Goal: Task Accomplishment & Management: Complete application form

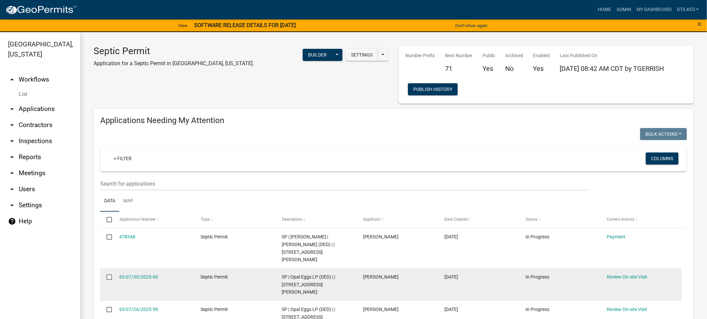
scroll to position [67, 0]
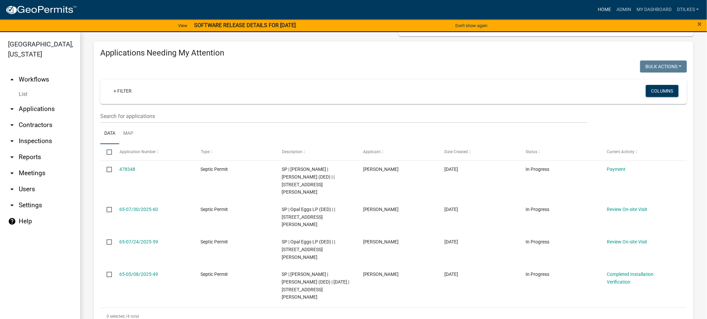
click at [600, 10] on link "Home" at bounding box center [604, 9] width 19 height 13
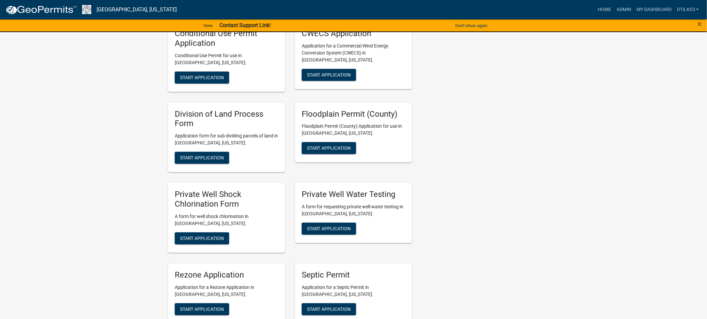
scroll to position [1170, 0]
click at [198, 235] on span "Start Application" at bounding box center [202, 237] width 44 height 5
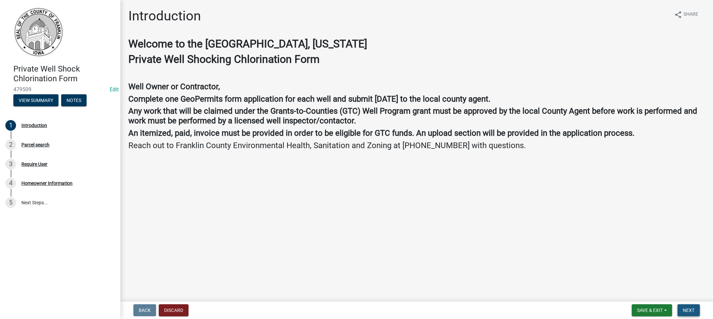
click at [692, 311] on span "Next" at bounding box center [689, 309] width 12 height 5
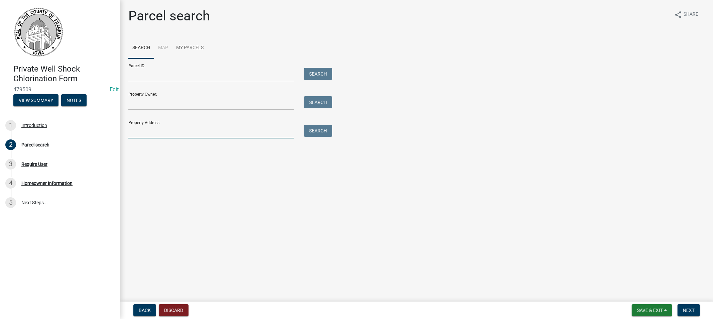
click at [146, 130] on input "Property Address:" at bounding box center [210, 132] width 165 height 14
type input "2427 balsam"
click at [318, 129] on button "Search" at bounding box center [318, 131] width 28 height 12
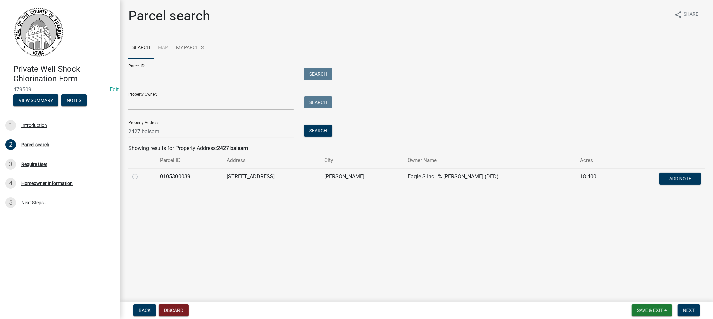
click at [132, 176] on td at bounding box center [142, 179] width 28 height 22
click at [140, 172] on label at bounding box center [140, 172] width 0 height 0
click at [140, 176] on input "radio" at bounding box center [142, 174] width 4 height 4
radio input "true"
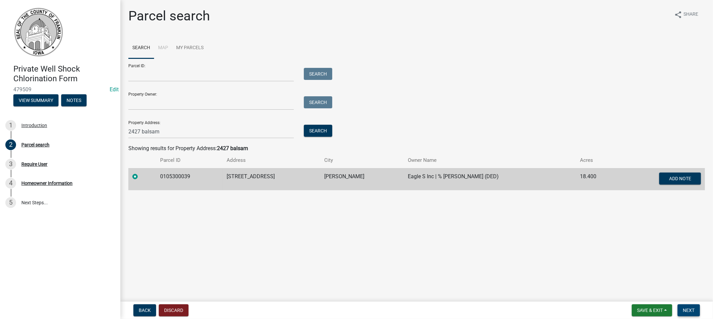
click at [684, 310] on span "Next" at bounding box center [689, 309] width 12 height 5
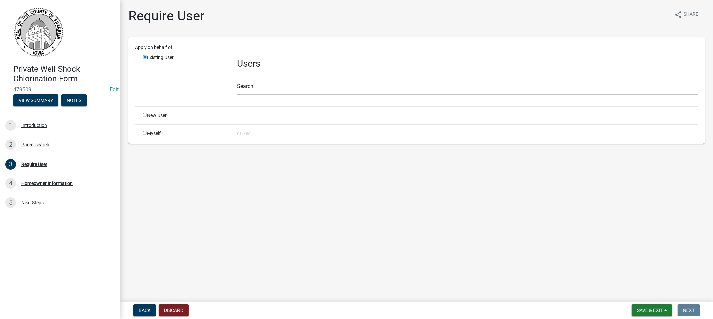
click at [145, 133] on input "radio" at bounding box center [145, 133] width 4 height 4
radio input "true"
radio input "false"
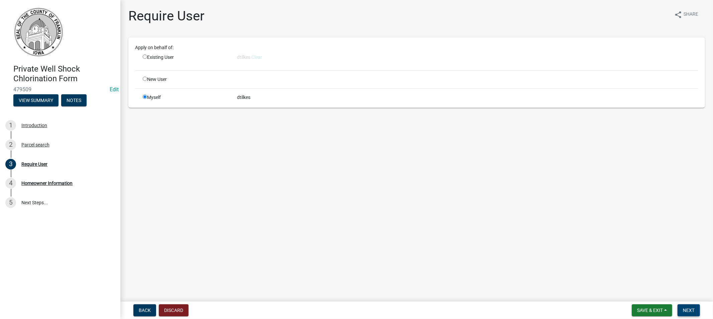
click at [690, 310] on span "Next" at bounding box center [689, 309] width 12 height 5
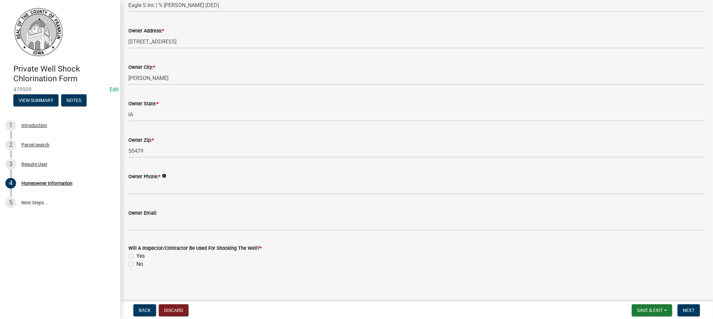
scroll to position [72, 0]
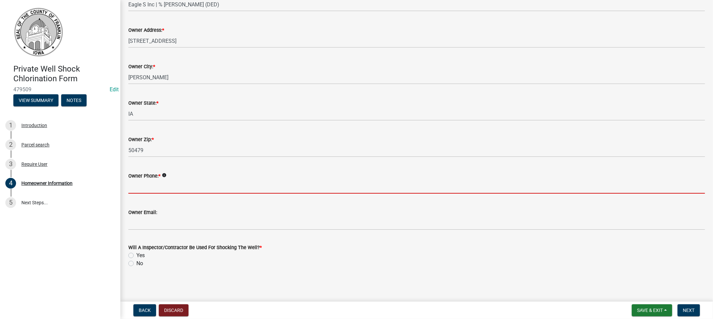
click at [161, 188] on input "Owner Phone: *" at bounding box center [416, 187] width 576 height 14
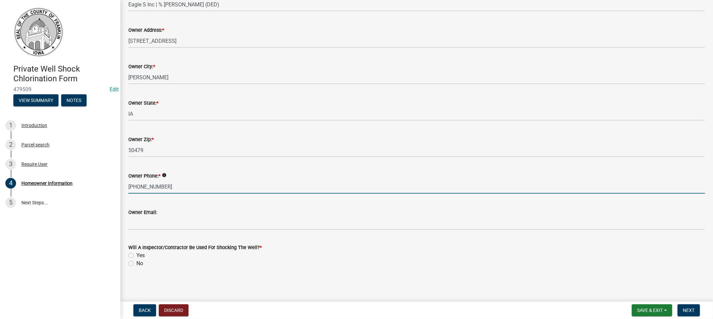
type input "[PHONE_NUMBER]"
drag, startPoint x: 131, startPoint y: 255, endPoint x: 134, endPoint y: 255, distance: 3.7
click at [136, 255] on label "Yes" at bounding box center [140, 255] width 8 height 8
click at [136, 255] on input "Yes" at bounding box center [138, 253] width 4 height 4
radio input "true"
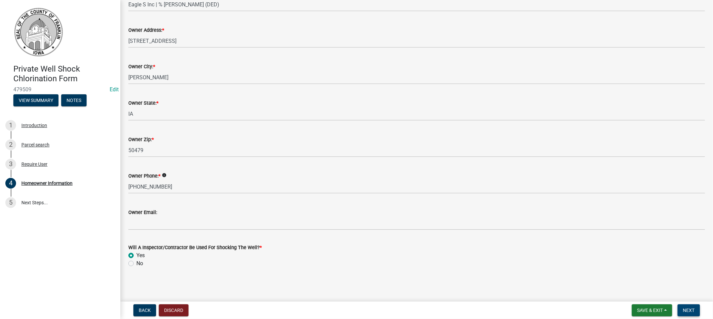
click at [690, 309] on span "Next" at bounding box center [689, 309] width 12 height 5
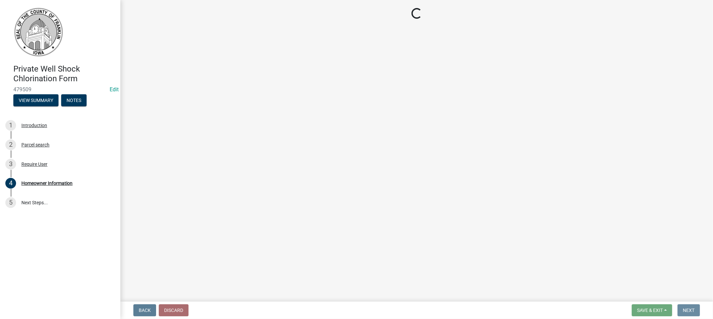
scroll to position [0, 0]
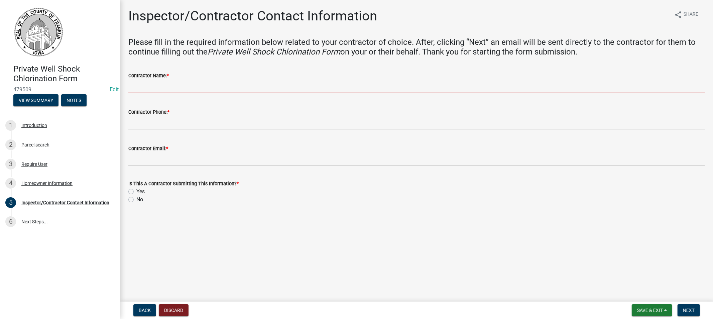
click at [148, 88] on input "Contractor Name: *" at bounding box center [416, 87] width 576 height 14
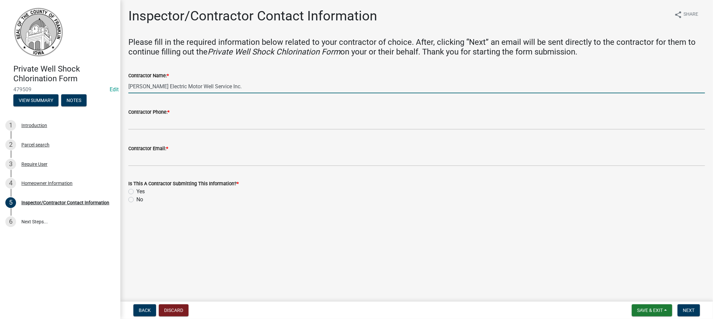
type input "[PERSON_NAME] Electric Motor Well Service Inc."
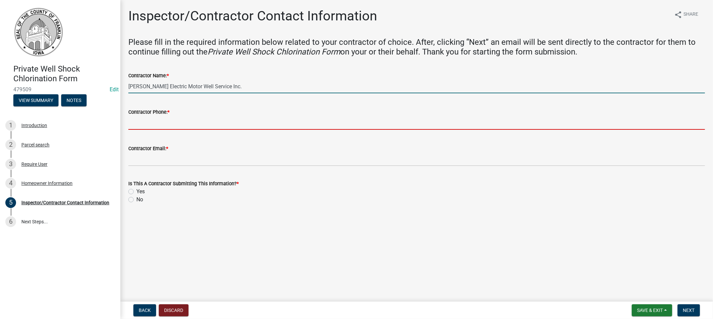
click at [147, 124] on input "Contractor Phone: *" at bounding box center [416, 123] width 576 height 14
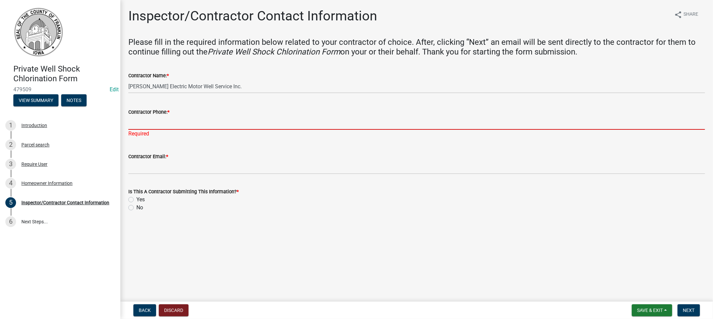
click at [149, 122] on input "Contractor Phone: *" at bounding box center [416, 123] width 576 height 14
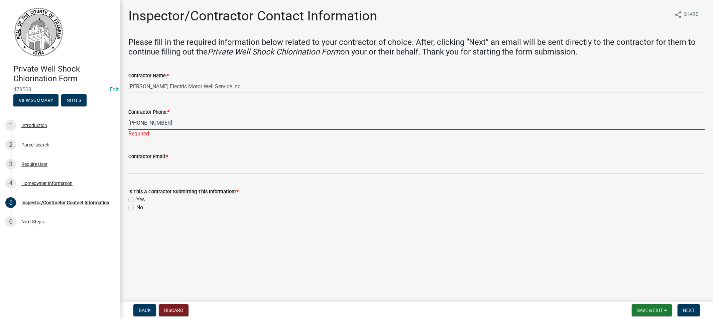
type input "[PHONE_NUMBER]"
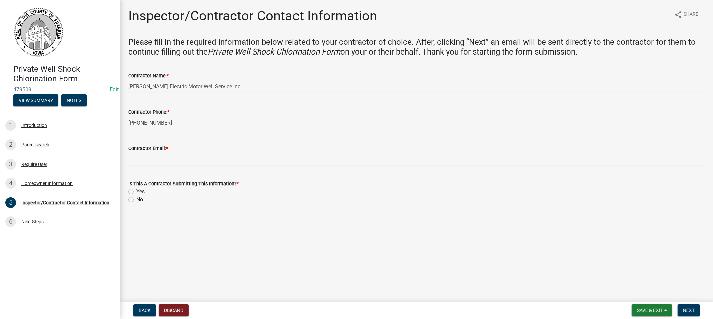
click at [149, 167] on wm-data-entity-input "Contractor Email: *" at bounding box center [416, 153] width 576 height 36
type input "[EMAIL_ADDRESS][DOMAIN_NAME]"
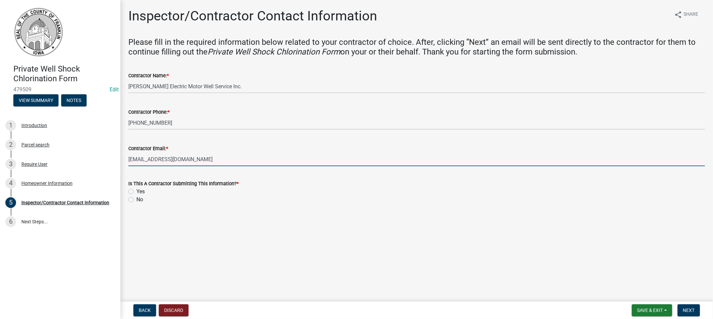
click at [136, 191] on label "Yes" at bounding box center [140, 191] width 8 height 8
click at [136, 191] on input "Yes" at bounding box center [138, 189] width 4 height 4
radio input "true"
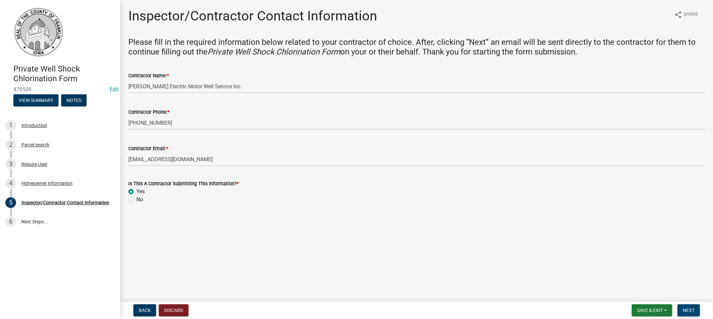
click at [687, 308] on span "Next" at bounding box center [689, 309] width 12 height 5
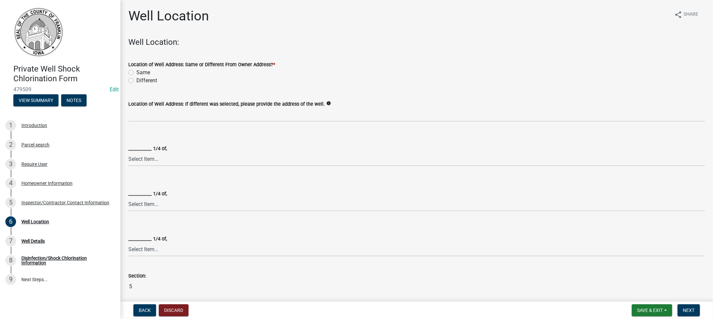
click at [136, 70] on label "Same" at bounding box center [143, 72] width 14 height 8
click at [136, 70] on input "Same" at bounding box center [138, 70] width 4 height 4
radio input "true"
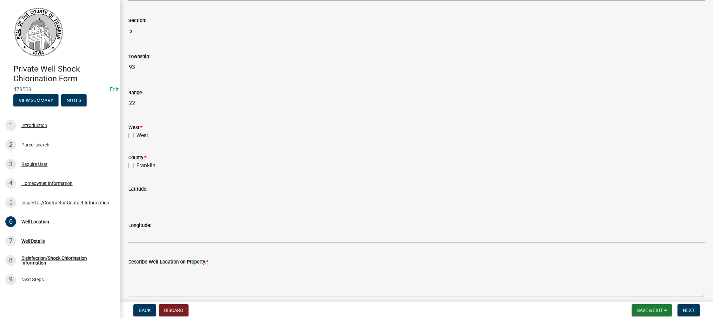
scroll to position [260, 0]
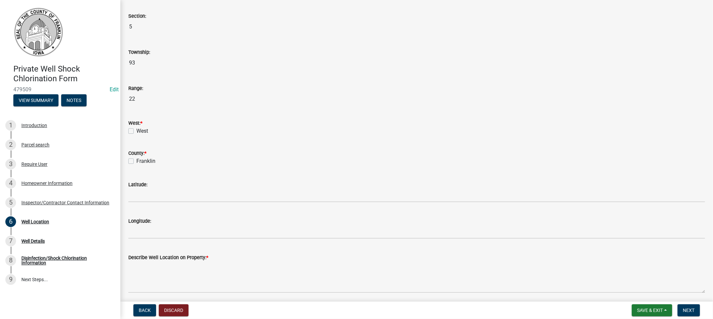
click at [134, 131] on div "West" at bounding box center [416, 131] width 576 height 8
click at [136, 160] on label "Franklin" at bounding box center [145, 161] width 19 height 8
click at [136, 160] on input "Franklin" at bounding box center [138, 159] width 4 height 4
checkbox input "true"
click at [136, 130] on label "West" at bounding box center [142, 131] width 12 height 8
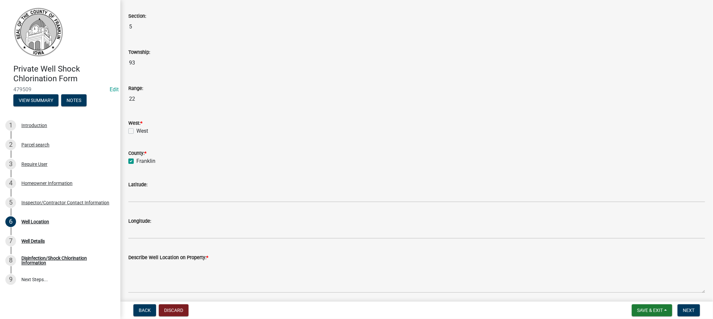
click at [136, 130] on input "West" at bounding box center [138, 129] width 4 height 4
checkbox input "true"
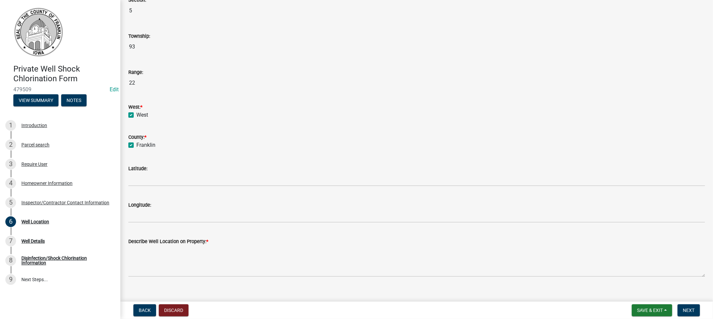
scroll to position [285, 0]
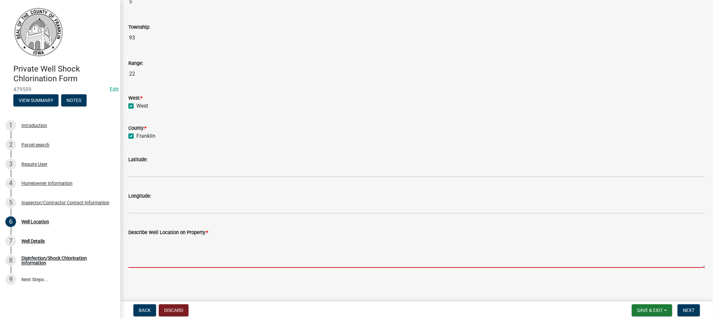
click at [161, 247] on textarea "Describe Well Location on Property: *" at bounding box center [416, 251] width 576 height 31
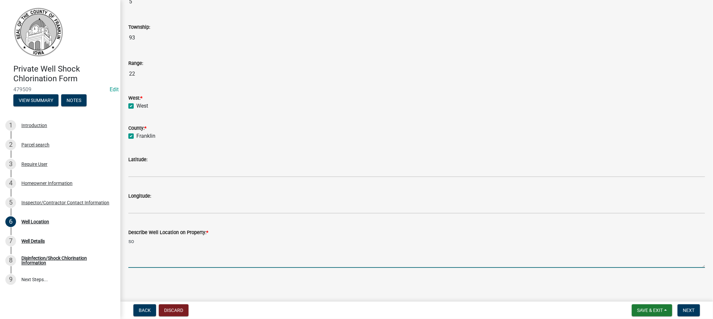
type textarea "s"
click at [134, 242] on textarea "10 south and 10 foot east of house" at bounding box center [416, 251] width 576 height 31
type textarea "10 foot south and 10 foot east of house"
click at [684, 309] on span "Next" at bounding box center [689, 309] width 12 height 5
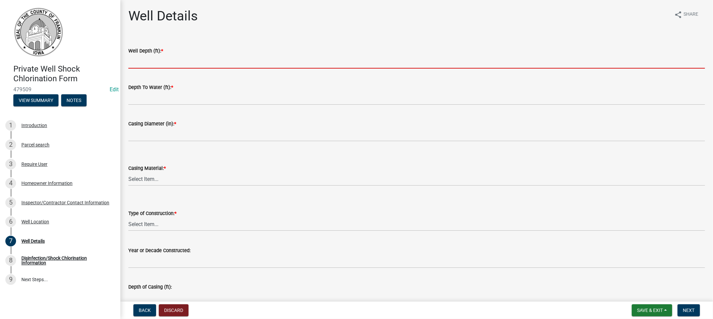
click at [140, 68] on input "Well Depth (ft): *" at bounding box center [416, 62] width 576 height 14
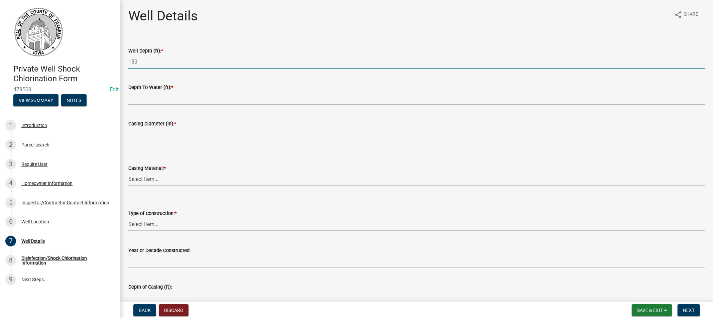
type input "150"
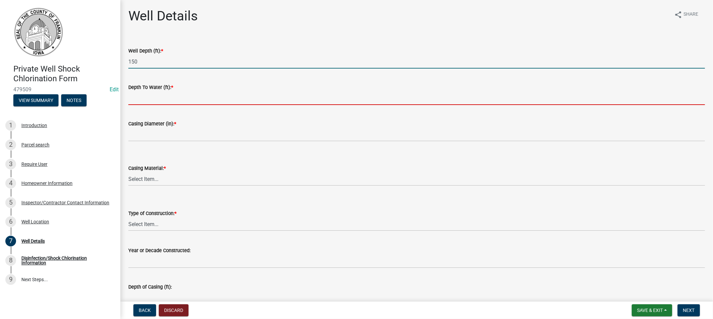
click at [136, 93] on input "Depth To Water (ft): *" at bounding box center [416, 98] width 576 height 14
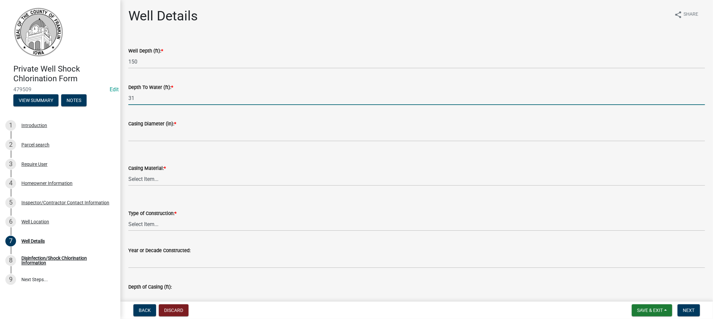
type input "31"
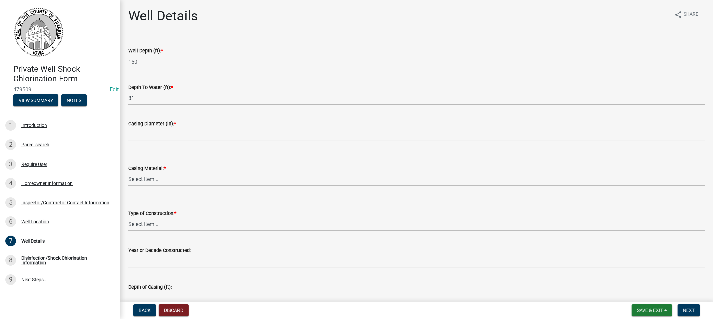
click at [149, 133] on input "Casing Diameter (in): *" at bounding box center [416, 135] width 576 height 14
type input "6"
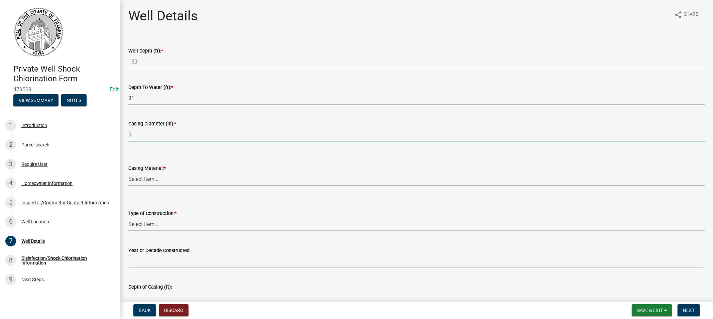
click at [154, 175] on select "Select Item... Steel Plastic Concrete Clay Brick Stone" at bounding box center [416, 179] width 576 height 14
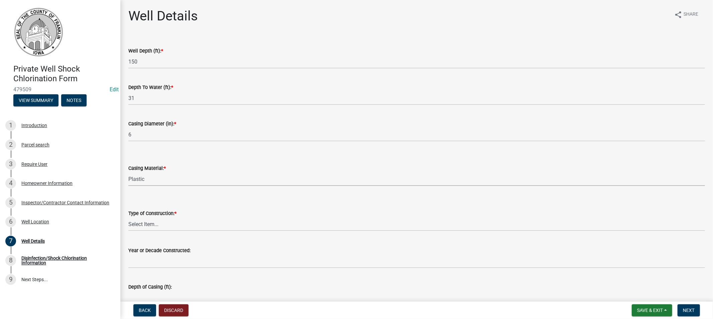
click at [128, 172] on select "Select Item... Steel Plastic Concrete Clay Brick Stone" at bounding box center [416, 179] width 576 height 14
select select "ca7c42ed-ebab-49c8-aa89-607fda6bea8d"
click at [154, 225] on select "Select Item... Drilled Driven Bored Dug Augured" at bounding box center [416, 224] width 576 height 14
click at [128, 217] on select "Select Item... Drilled Driven Bored Dug Augured" at bounding box center [416, 224] width 576 height 14
select select "f6a660f6-8b4b-4ddb-a372-ba95e39f9d5c"
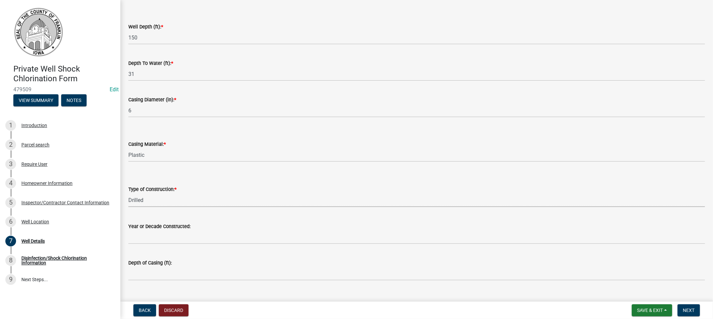
scroll to position [37, 0]
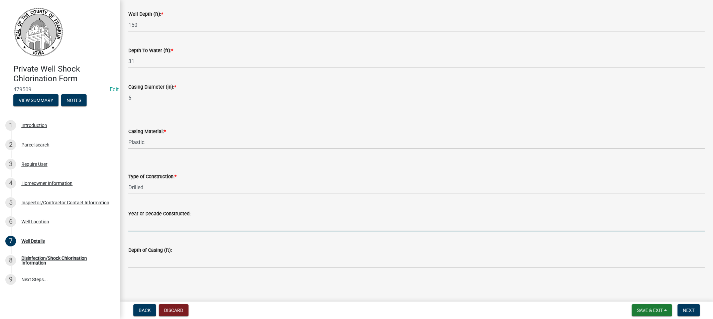
click at [148, 228] on input "Year or Decade Constructed:" at bounding box center [416, 224] width 576 height 14
type input "1998"
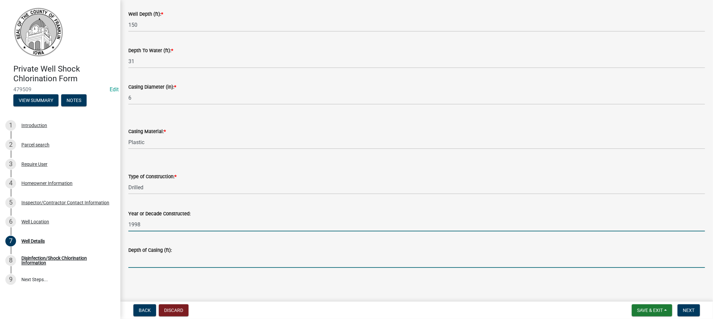
click at [171, 261] on input "Depth of Casing (ft):" at bounding box center [416, 261] width 576 height 14
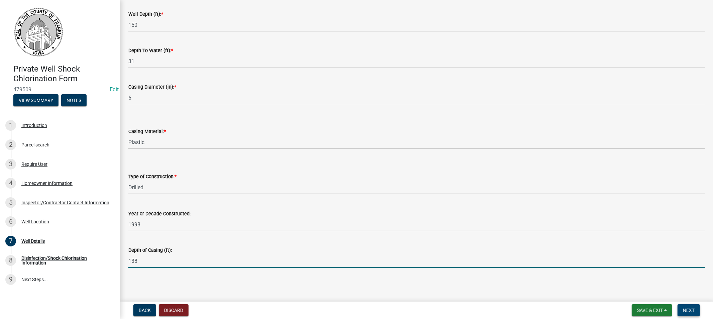
type input "138"
click at [684, 305] on button "Next" at bounding box center [688, 310] width 22 height 12
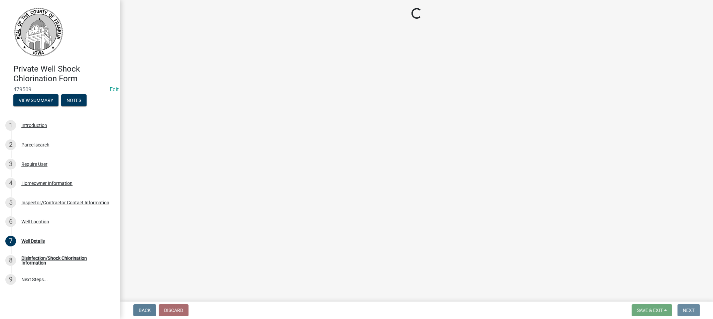
scroll to position [0, 0]
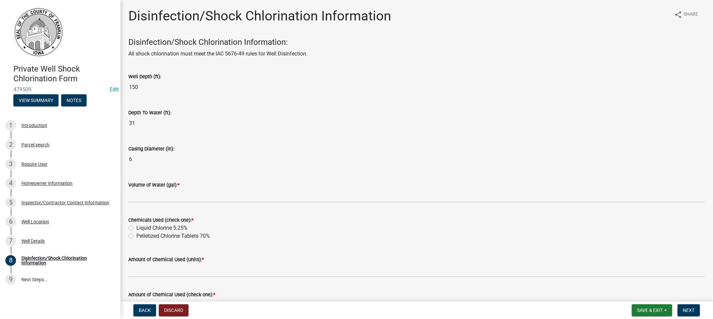
click at [136, 228] on label "Liquid Chlorine 5.25%" at bounding box center [161, 228] width 51 height 8
click at [136, 228] on input "Liquid Chlorine 5.25%" at bounding box center [138, 226] width 4 height 4
radio input "true"
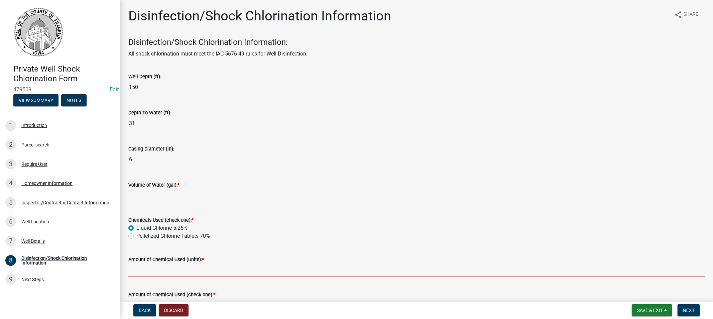
click at [151, 271] on input "Amount of Chemical Used (Units): *" at bounding box center [416, 270] width 576 height 14
type input "2"
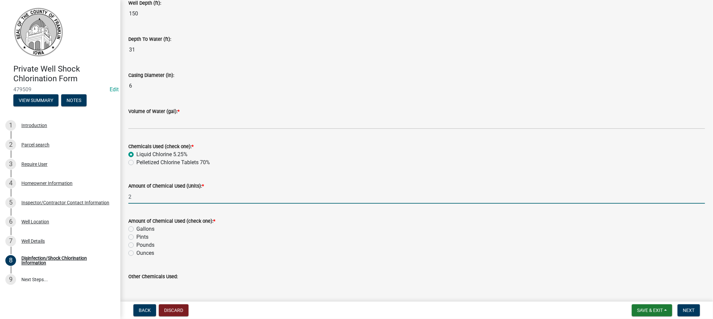
scroll to position [74, 0]
click at [136, 228] on label "Gallons" at bounding box center [145, 228] width 18 height 8
click at [136, 228] on input "Gallons" at bounding box center [138, 226] width 4 height 4
radio input "true"
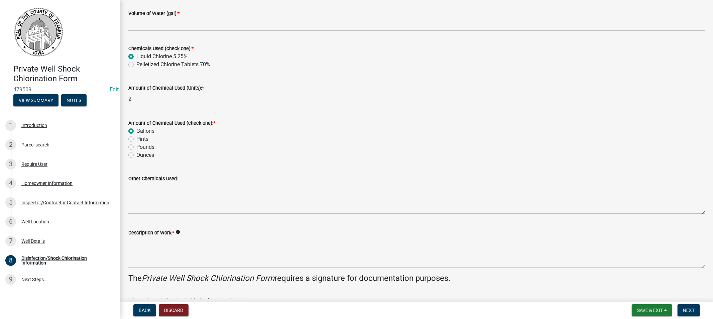
scroll to position [222, 0]
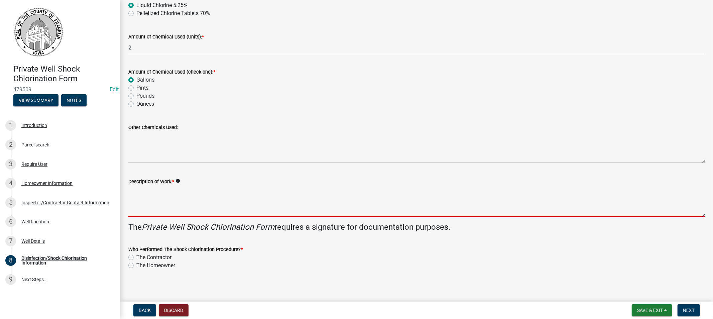
click at [160, 203] on textarea "Description of Work: *" at bounding box center [416, 200] width 576 height 31
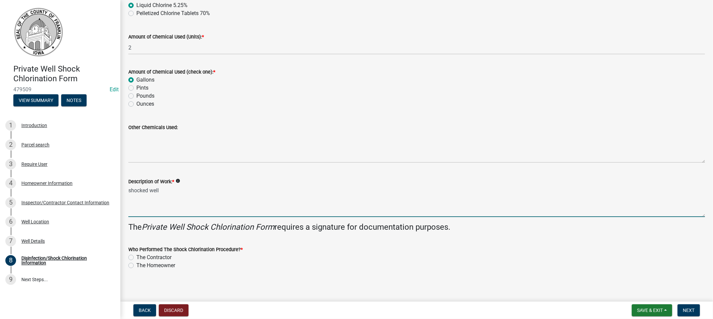
type textarea "shocked well"
click at [136, 259] on label "The Contractor" at bounding box center [153, 257] width 35 height 8
click at [136, 258] on input "The Contractor" at bounding box center [138, 255] width 4 height 4
radio input "true"
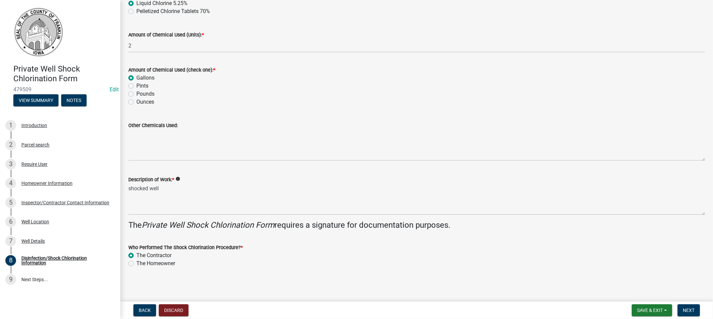
scroll to position [225, 0]
click at [683, 306] on button "Next" at bounding box center [688, 310] width 22 height 12
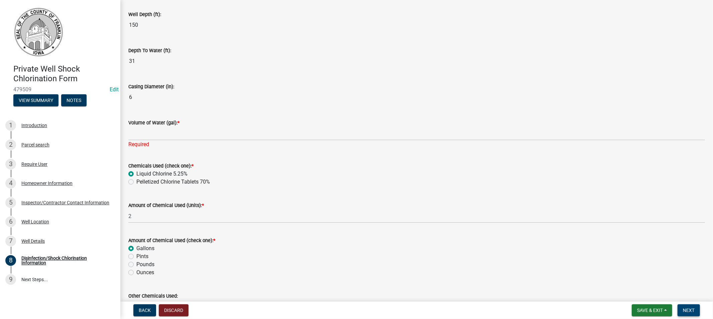
scroll to position [47, 0]
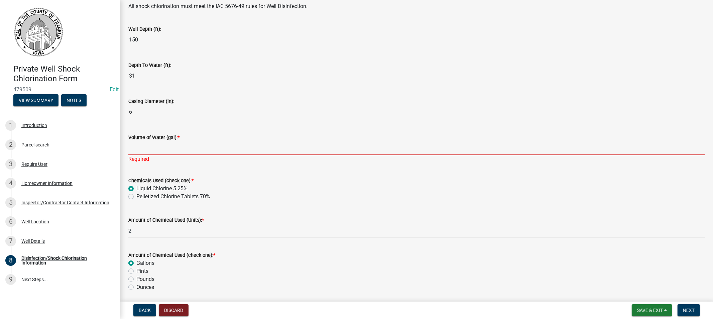
click at [157, 146] on input "Volume of Water (gal): *" at bounding box center [416, 148] width 576 height 14
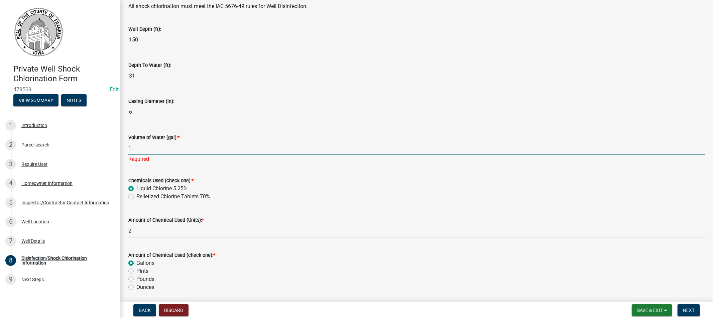
type input "1"
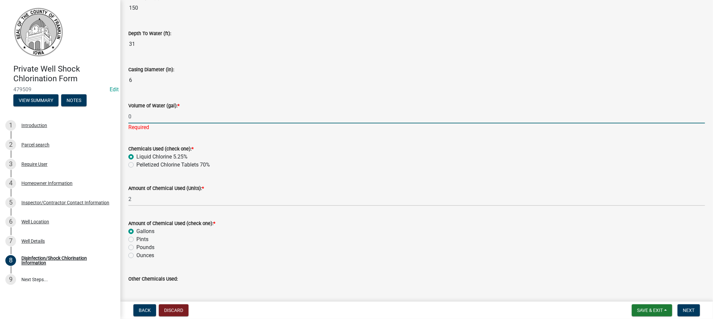
scroll to position [122, 0]
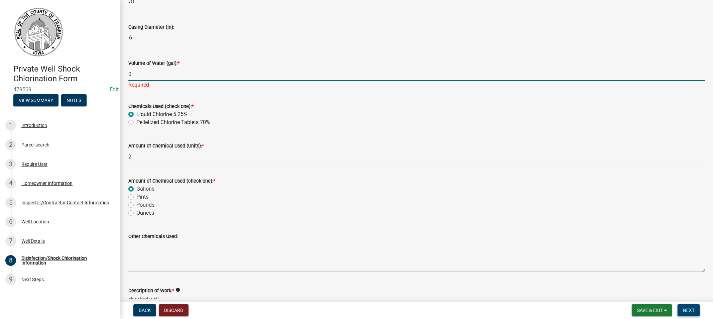
type input "0"
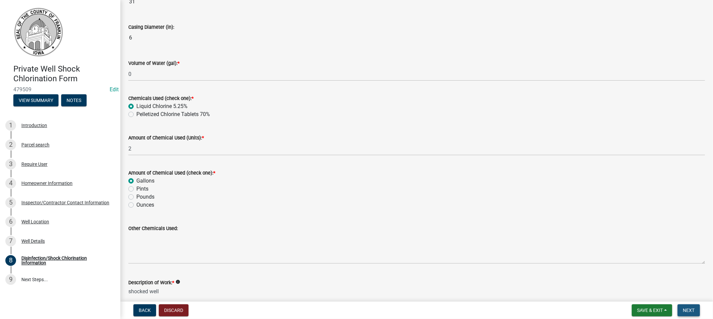
click at [692, 308] on span "Next" at bounding box center [689, 309] width 12 height 5
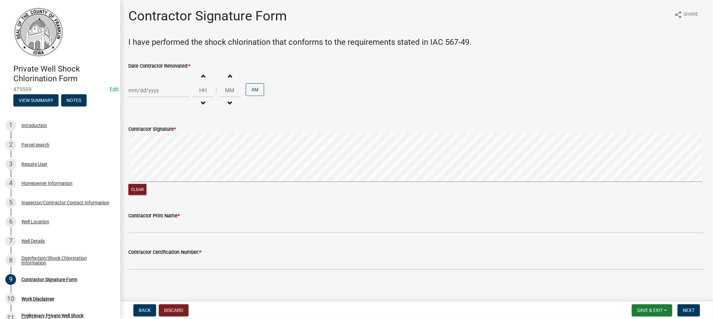
click at [165, 94] on div at bounding box center [158, 91] width 61 height 14
select select "9"
select select "2025"
click at [132, 101] on button "Previous month" at bounding box center [135, 104] width 8 height 11
select select "8"
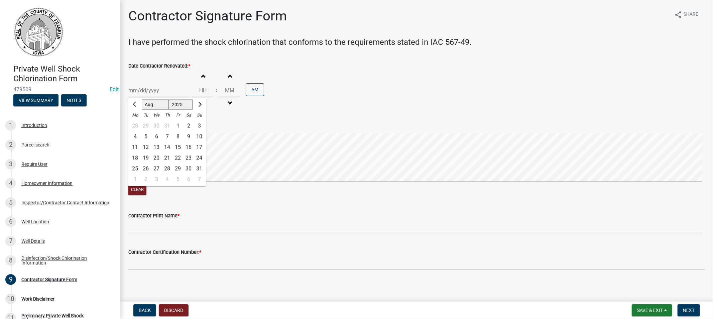
click at [168, 147] on div "14" at bounding box center [167, 147] width 11 height 11
type input "[DATE]"
click at [202, 92] on input "Hours" at bounding box center [202, 91] width 21 height 14
type input "10"
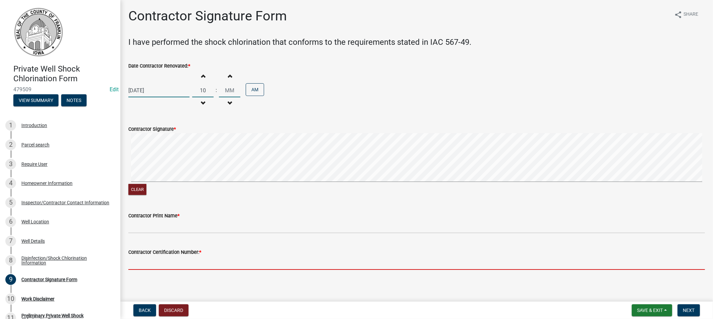
type input "00"
click at [165, 261] on input "Contractor Certification Number: *" at bounding box center [416, 263] width 576 height 14
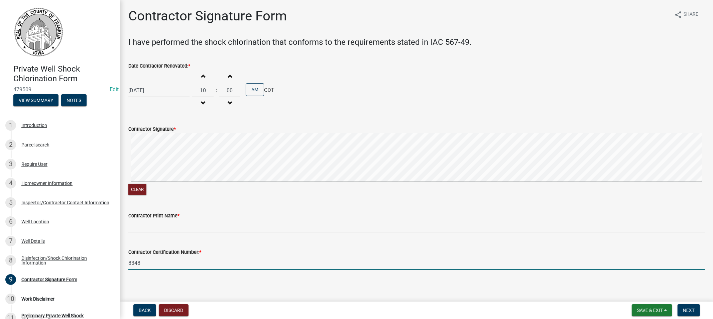
type input "8348"
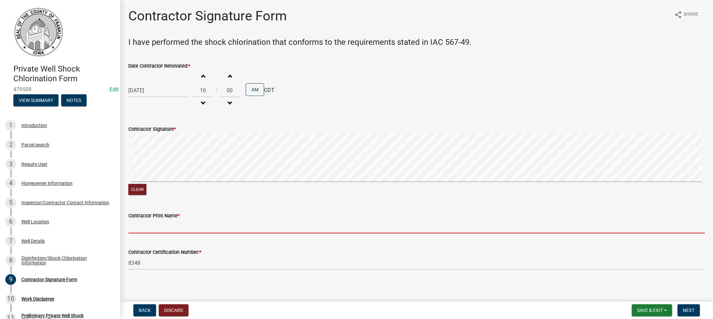
click at [155, 224] on input "Contractor Print Name *" at bounding box center [416, 226] width 576 height 14
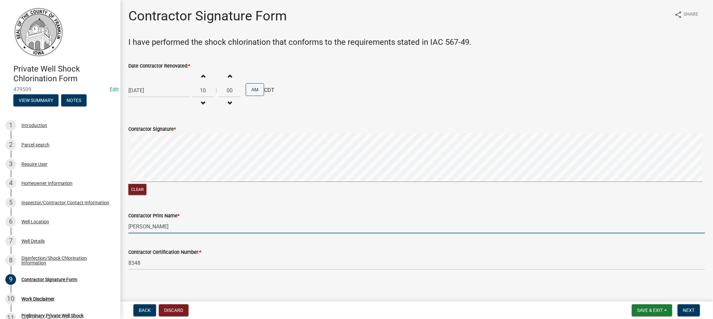
type input "[PERSON_NAME]"
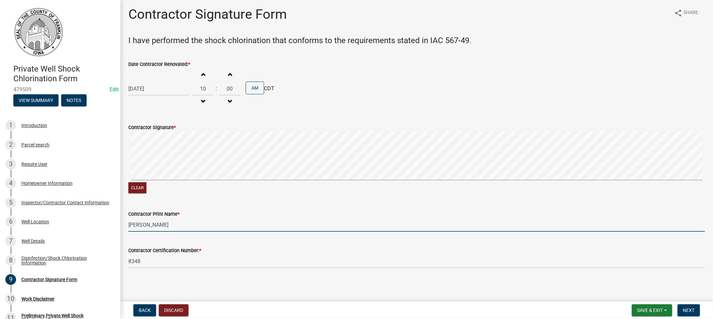
scroll to position [2, 0]
click at [687, 311] on span "Next" at bounding box center [689, 309] width 12 height 5
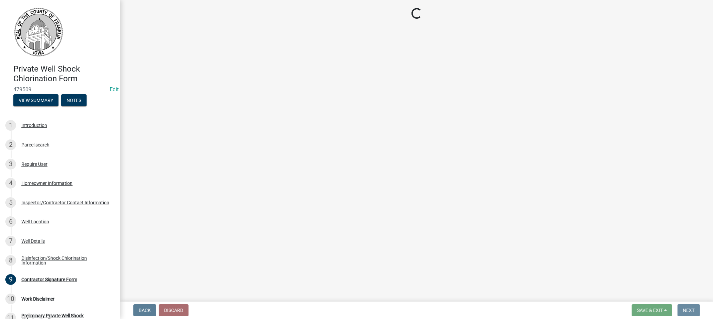
scroll to position [0, 0]
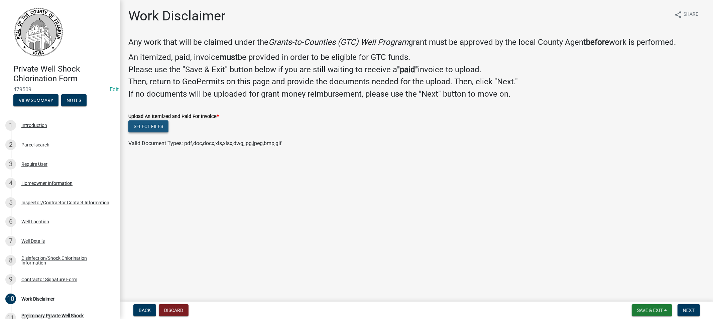
click at [150, 128] on button "Select files" at bounding box center [148, 126] width 40 height 12
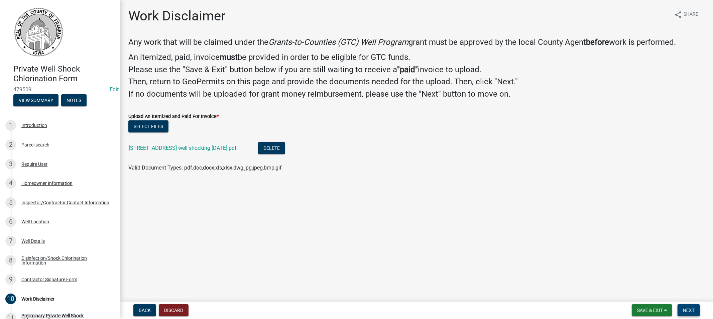
drag, startPoint x: 692, startPoint y: 310, endPoint x: 683, endPoint y: 308, distance: 9.2
click at [692, 311] on span "Next" at bounding box center [689, 309] width 12 height 5
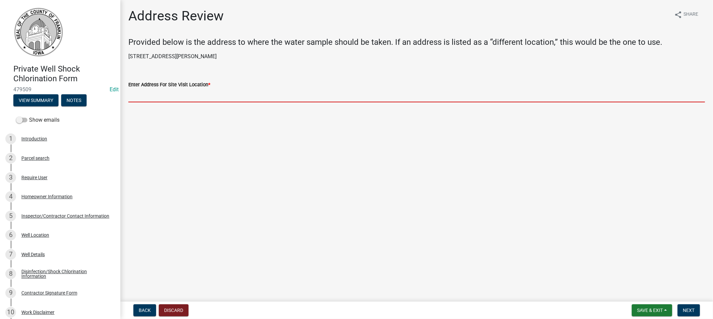
click at [148, 97] on input "Enter Address For Site Visit Location *" at bounding box center [416, 96] width 576 height 14
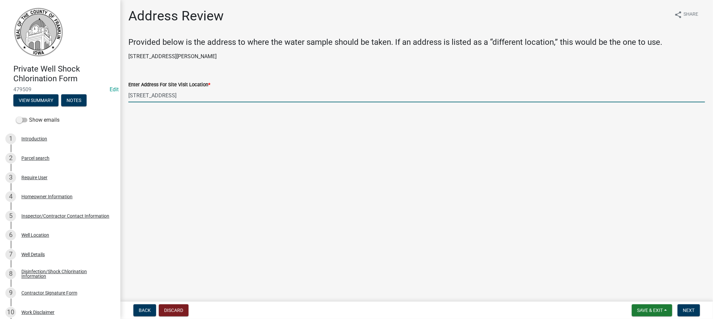
drag, startPoint x: 174, startPoint y: 96, endPoint x: 127, endPoint y: 98, distance: 46.8
click at [127, 98] on div "Enter Address For Site Visit Location * [STREET_ADDRESS]" at bounding box center [416, 86] width 586 height 31
type input "[STREET_ADDRESS]"
click at [689, 310] on span "Next" at bounding box center [689, 309] width 12 height 5
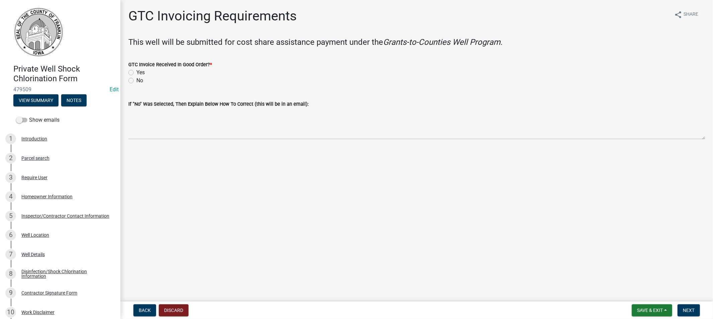
click at [136, 71] on label "Yes" at bounding box center [140, 72] width 8 height 8
click at [136, 71] on input "Yes" at bounding box center [138, 70] width 4 height 4
radio input "true"
click at [680, 311] on button "Next" at bounding box center [688, 310] width 22 height 12
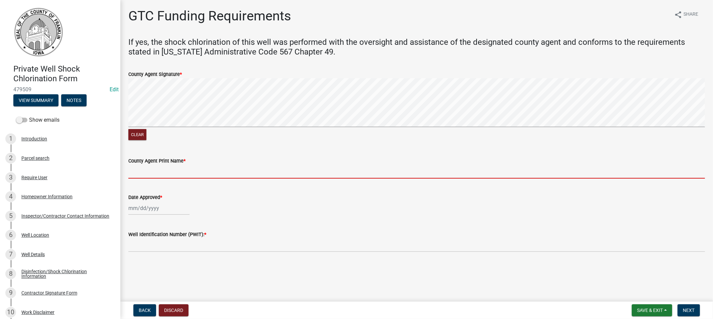
click at [178, 174] on input "County Agent Print Name *" at bounding box center [416, 172] width 576 height 14
type input "[PERSON_NAME]"
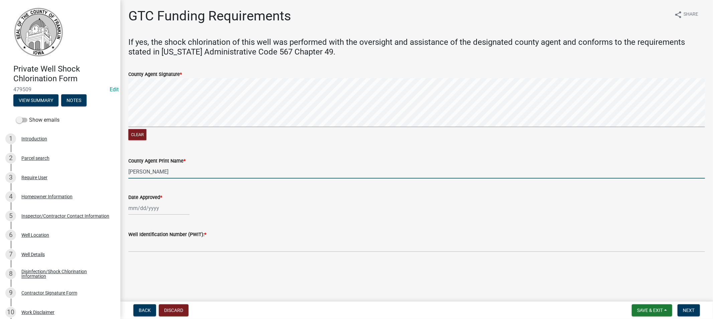
select select "9"
select select "2025"
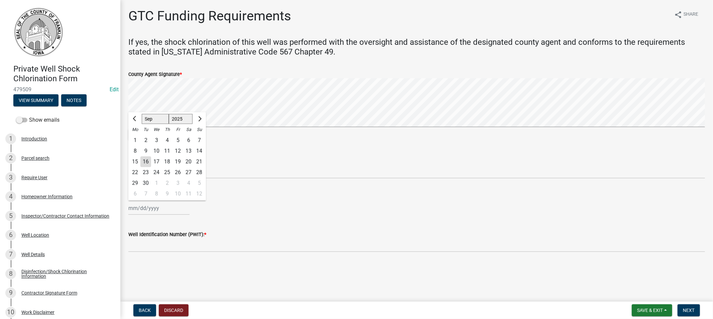
click at [159, 208] on div "[PERSON_NAME] Feb Mar Apr [PERSON_NAME][DATE] Oct Nov [DATE] 1526 1527 1528 152…" at bounding box center [158, 208] width 61 height 14
click at [149, 164] on div "16" at bounding box center [145, 161] width 11 height 11
type input "[DATE]"
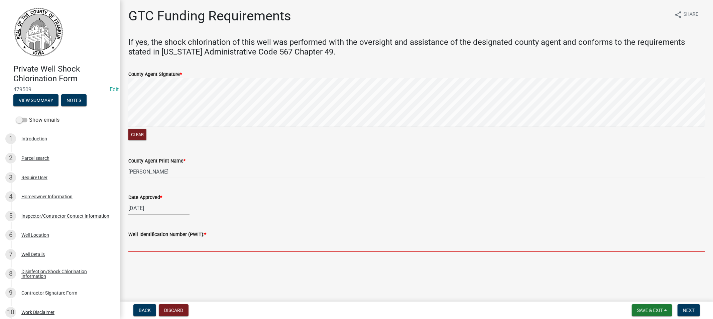
click at [186, 246] on input "Well Identification Number (PWIT): *" at bounding box center [416, 245] width 576 height 14
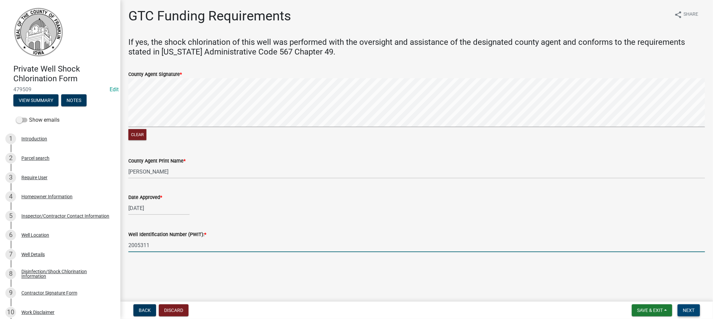
type input "2005311"
click at [688, 309] on span "Next" at bounding box center [689, 309] width 12 height 5
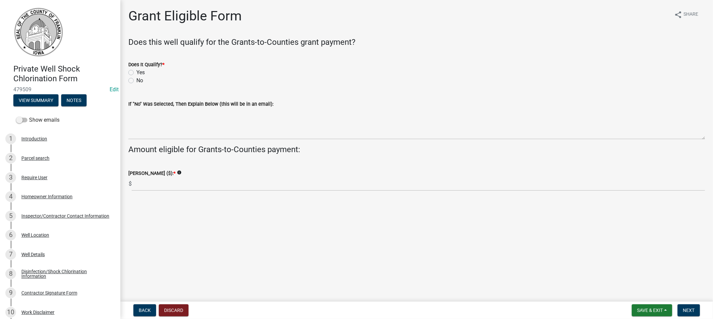
click at [136, 73] on label "Yes" at bounding box center [140, 72] width 8 height 8
click at [136, 73] on input "Yes" at bounding box center [138, 70] width 4 height 4
radio input "true"
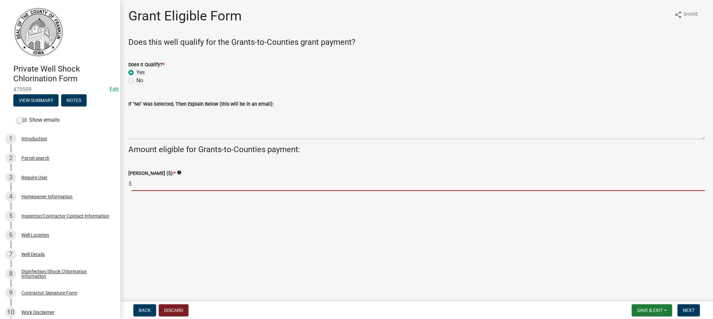
click at [151, 181] on input "text" at bounding box center [418, 184] width 573 height 14
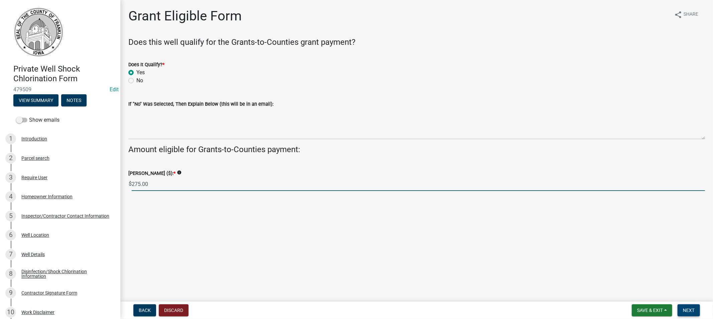
type input "275.00"
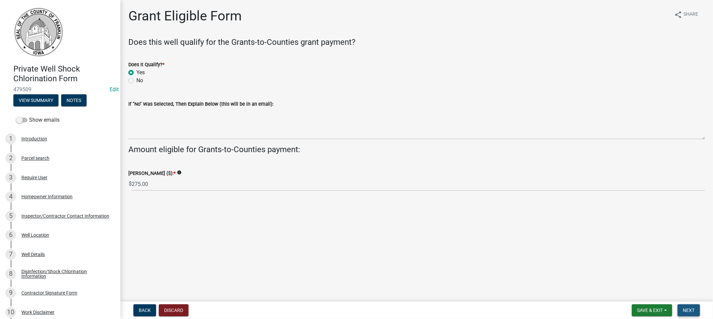
click at [691, 310] on span "Next" at bounding box center [689, 309] width 12 height 5
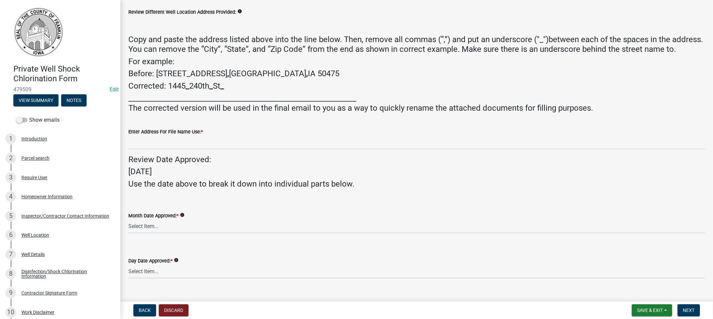
scroll to position [132, 0]
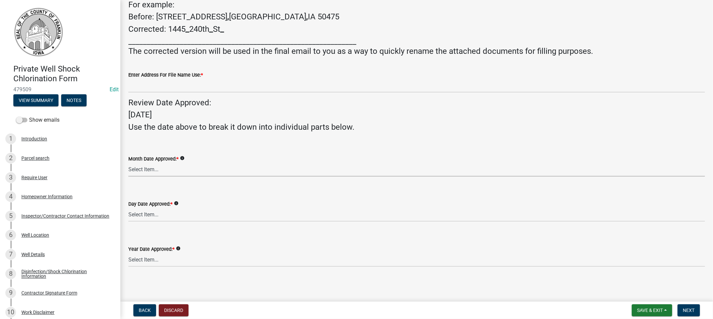
click at [149, 168] on select "Select Item... 01 02 03 04 05 06 07 08 09 10 11 12" at bounding box center [416, 170] width 576 height 14
click at [128, 163] on select "Select Item... 01 02 03 04 05 06 07 08 09 10 11 12" at bounding box center [416, 170] width 576 height 14
select select "d1190f7c-142d-4911-bc76-4a4391834ff5"
click at [150, 215] on select "Select Item... 01 02 03 04 05 06 07 08 09 10 11 12 13 14 15 16 17 18 19 20 21 2…" at bounding box center [416, 215] width 576 height 14
click at [128, 208] on select "Select Item... 01 02 03 04 05 06 07 08 09 10 11 12 13 14 15 16 17 18 19 20 21 2…" at bounding box center [416, 215] width 576 height 14
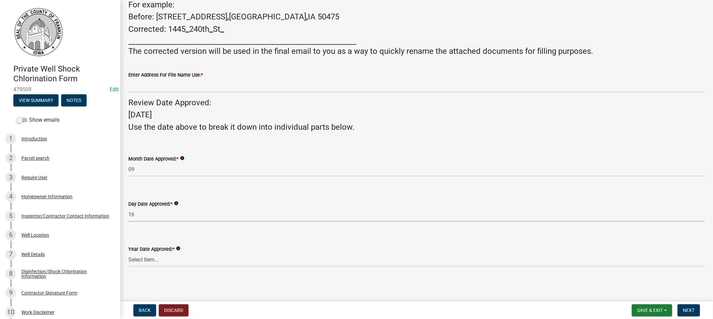
select select "72c66aeb-8674-4e1a-8d9c-2d93f39d7218"
click at [161, 265] on select "Select Item... 2025 2026 2027 2028 2029 2030 2031 2032 2033" at bounding box center [416, 260] width 576 height 14
click at [128, 253] on select "Select Item... 2025 2026 2027 2028 2029 2030 2031 2032 2033" at bounding box center [416, 260] width 576 height 14
select select "50b8d7cf-13ea-4239-84ee-9f37e9ab8850"
click at [693, 311] on span "Next" at bounding box center [689, 309] width 12 height 5
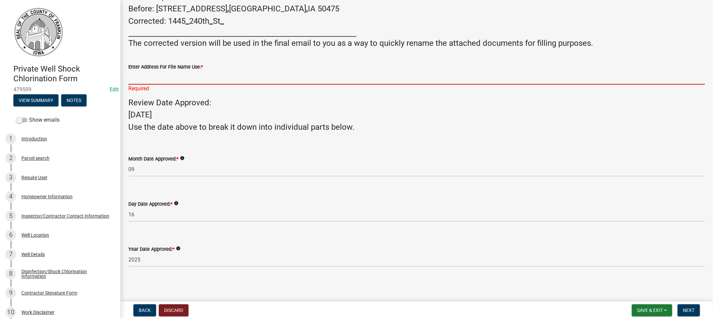
click at [151, 85] on input "Enter Address For File Name Use: *" at bounding box center [416, 78] width 576 height 14
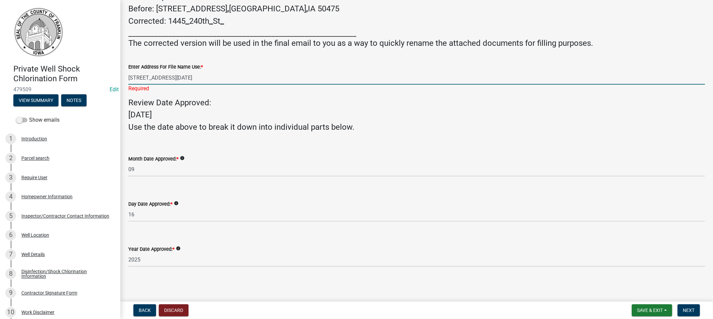
scroll to position [139, 0]
type input "[STREET_ADDRESS][DATE]"
click at [690, 310] on span "Next" at bounding box center [689, 309] width 12 height 5
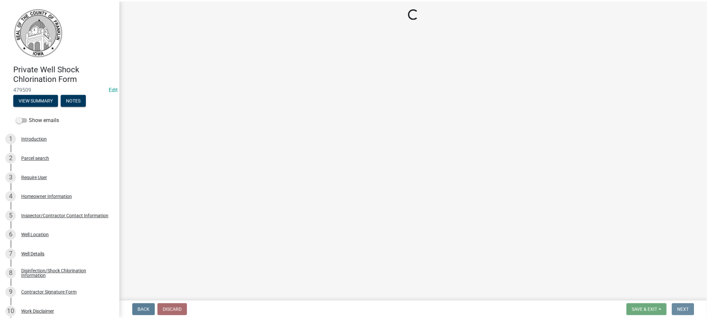
scroll to position [0, 0]
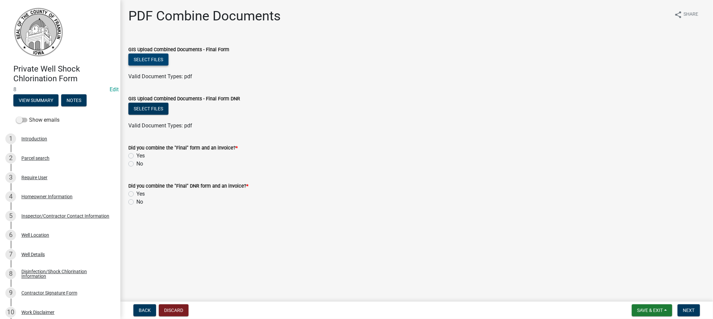
click at [154, 62] on button "Select files" at bounding box center [148, 59] width 40 height 12
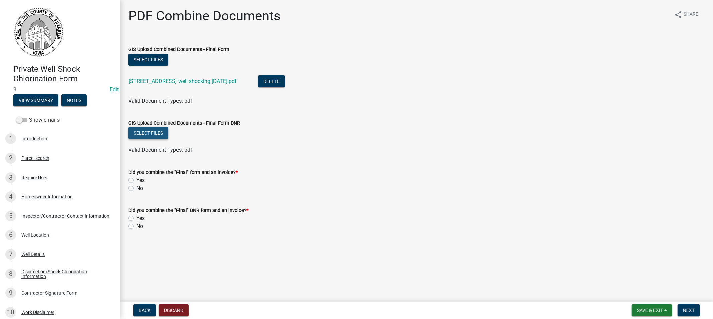
click at [153, 135] on button "Select files" at bounding box center [148, 133] width 40 height 12
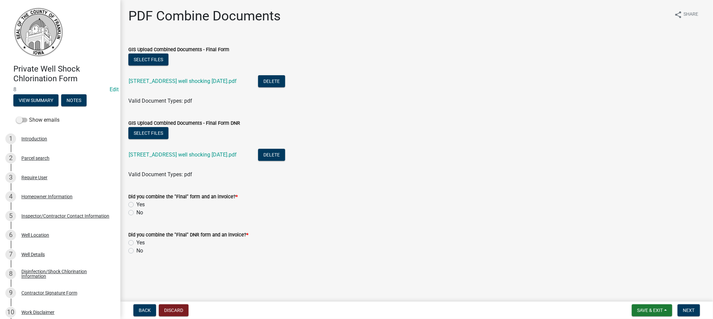
click at [136, 204] on label "Yes" at bounding box center [140, 204] width 8 height 8
click at [136, 204] on input "Yes" at bounding box center [138, 202] width 4 height 4
radio input "true"
click at [136, 242] on label "Yes" at bounding box center [140, 243] width 8 height 8
click at [136, 242] on input "Yes" at bounding box center [138, 241] width 4 height 4
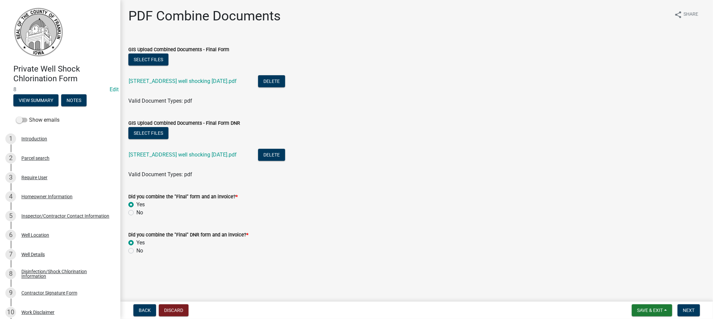
radio input "true"
click at [682, 307] on button "Next" at bounding box center [688, 310] width 22 height 12
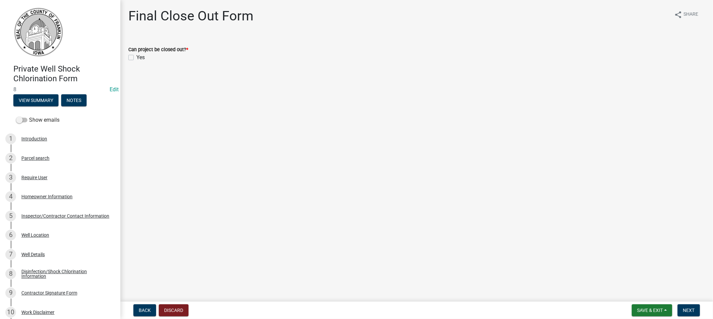
click at [127, 58] on div "Can project be closed out? * Yes" at bounding box center [416, 49] width 586 height 24
click at [136, 55] on label "Yes" at bounding box center [140, 57] width 8 height 8
click at [136, 55] on input "Yes" at bounding box center [138, 55] width 4 height 4
checkbox input "true"
click at [683, 308] on span "Next" at bounding box center [689, 309] width 12 height 5
